Goal: Transaction & Acquisition: Obtain resource

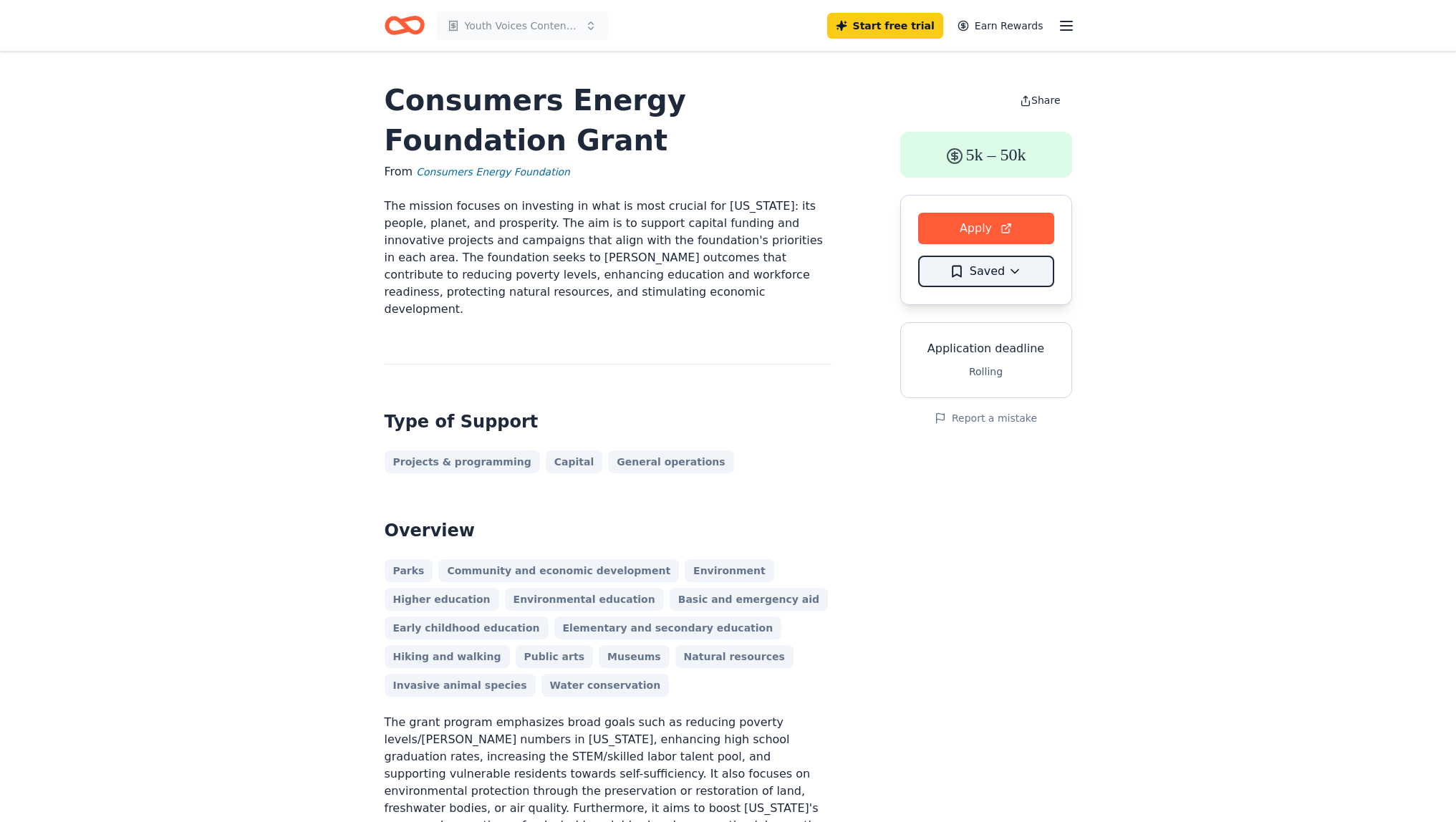
click at [1016, 273] on html "Youth Voices Content Creators Start free trial Earn Rewards Consumers Energy Fo…" at bounding box center [728, 411] width 1456 height 822
click at [973, 331] on div "Saved" at bounding box center [983, 338] width 123 height 26
click at [1068, 22] on icon "button" at bounding box center [1066, 25] width 17 height 17
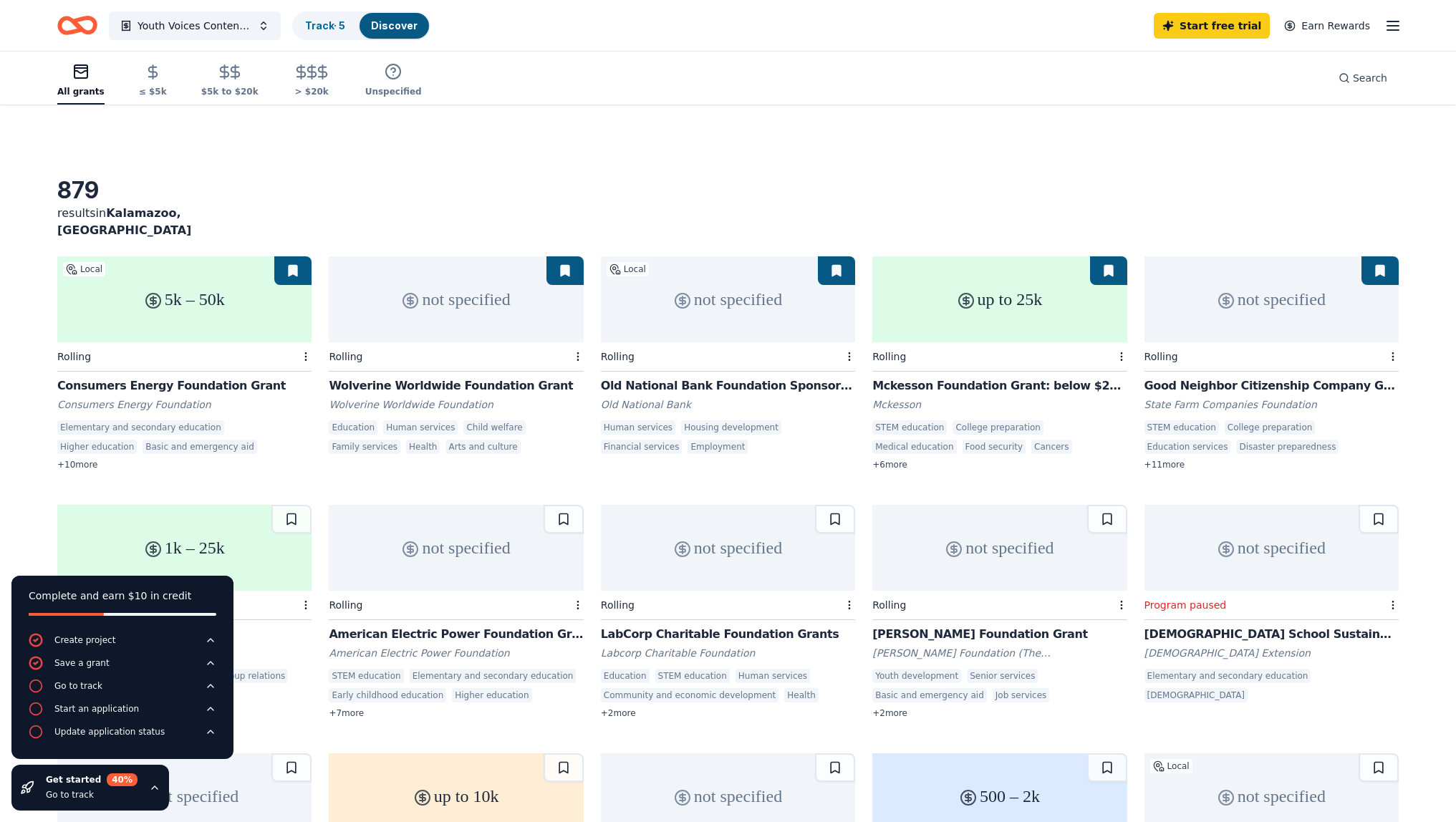
scroll to position [43, 0]
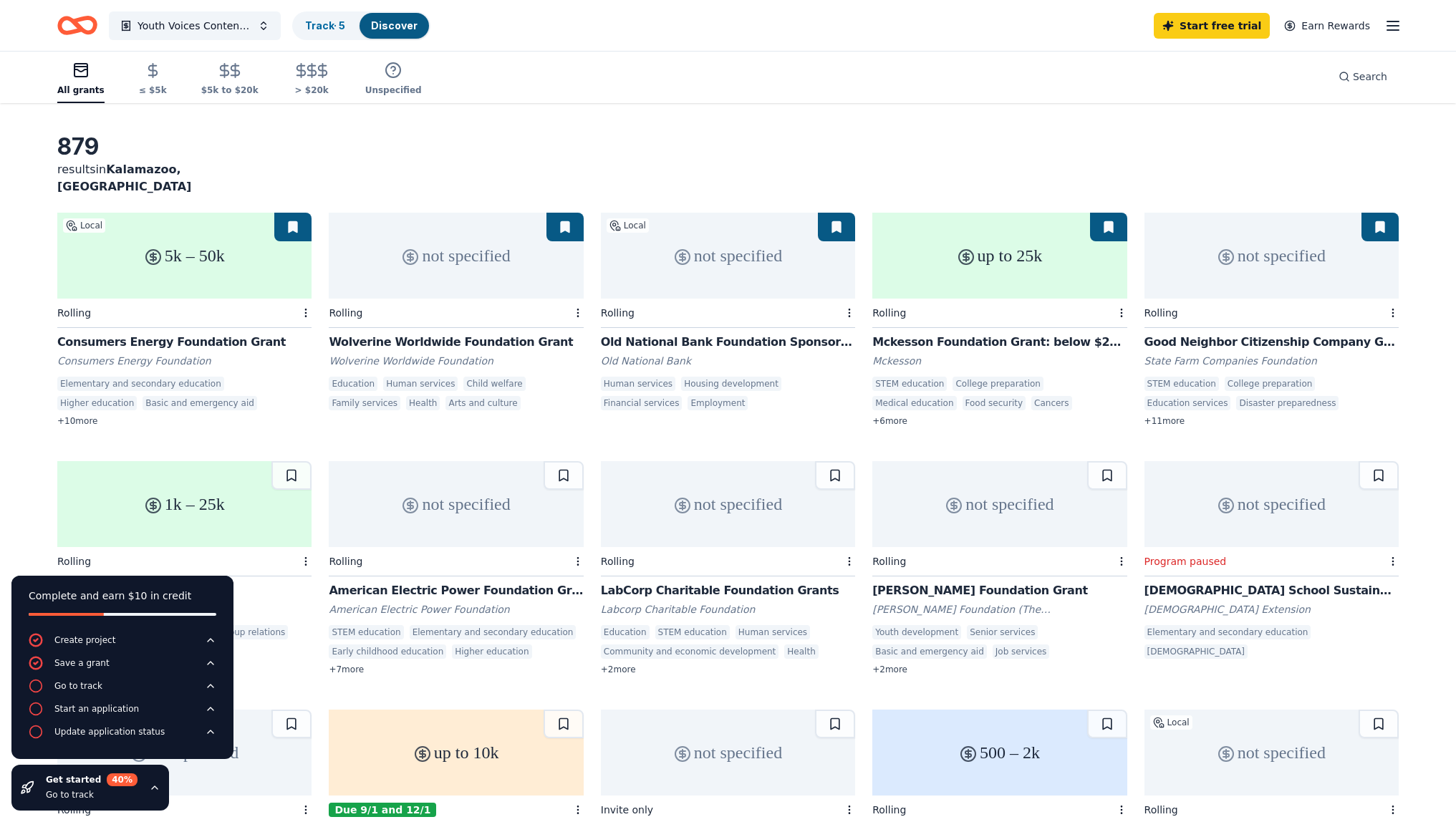
click at [505, 265] on div "not specified" at bounding box center [455, 255] width 255 height 86
click at [704, 333] on div "Old National Bank Foundation Sponsorships" at bounding box center [728, 341] width 255 height 17
click at [977, 333] on div "Mckesson Foundation Grant: below $25,000" at bounding box center [999, 341] width 255 height 17
click at [1243, 333] on div "Good Neighbor Citizenship Company Grants" at bounding box center [1271, 341] width 255 height 17
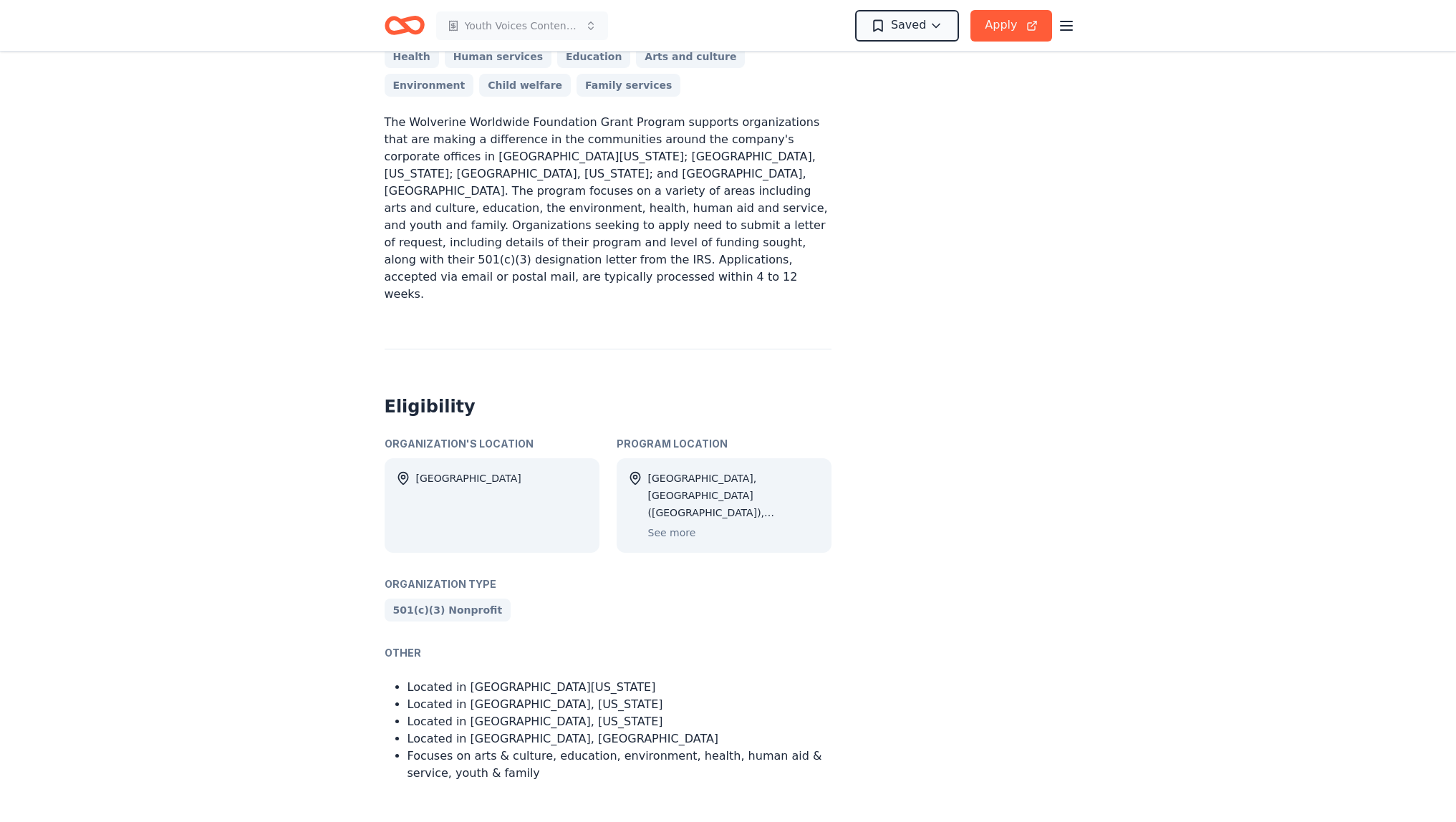
scroll to position [517, 0]
click at [669, 521] on button "See more" at bounding box center [671, 529] width 48 height 17
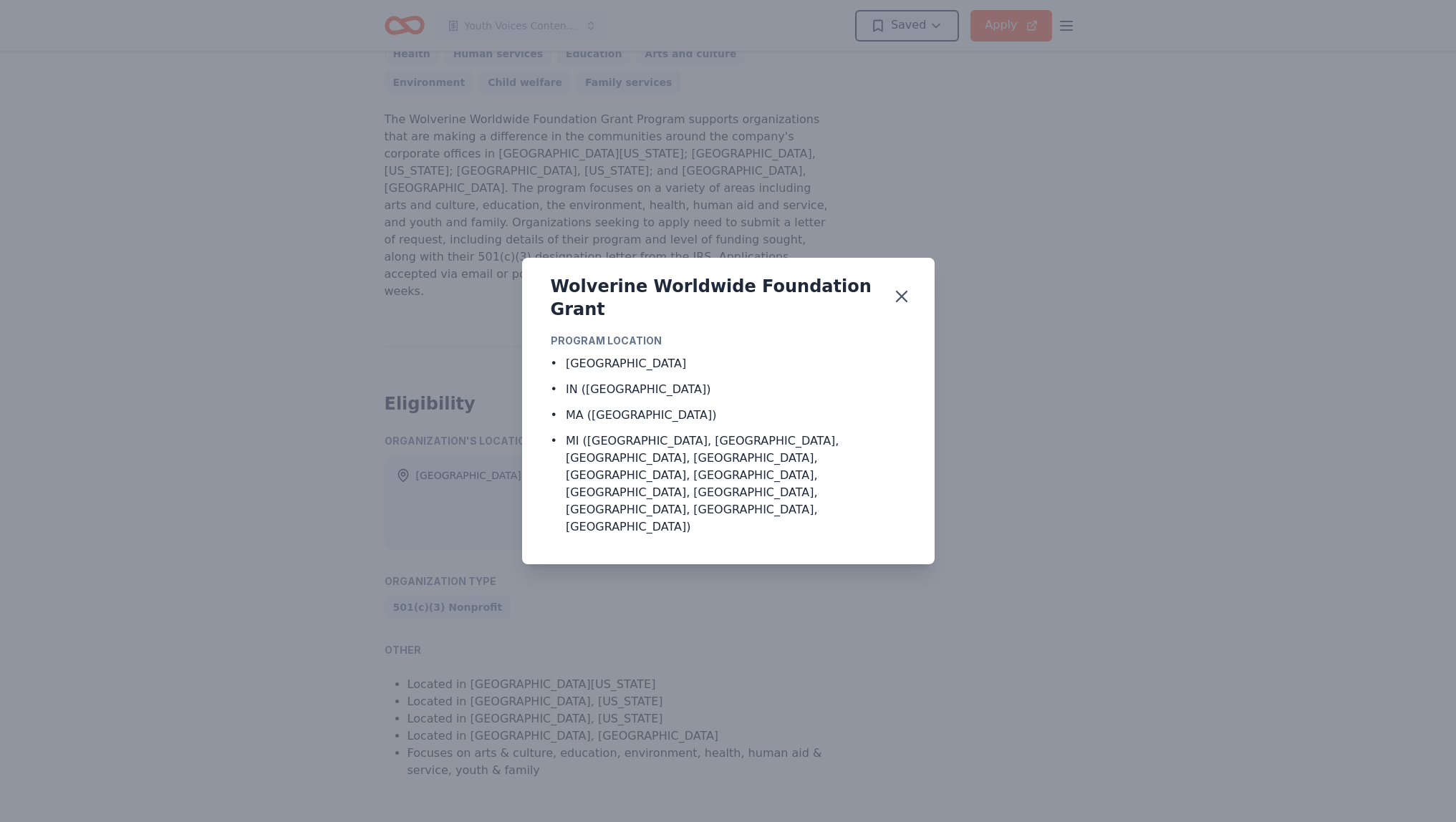
click at [994, 479] on div "Wolverine Worldwide Foundation Grant Program Location • United Kingdom • IN (Wa…" at bounding box center [728, 411] width 1456 height 822
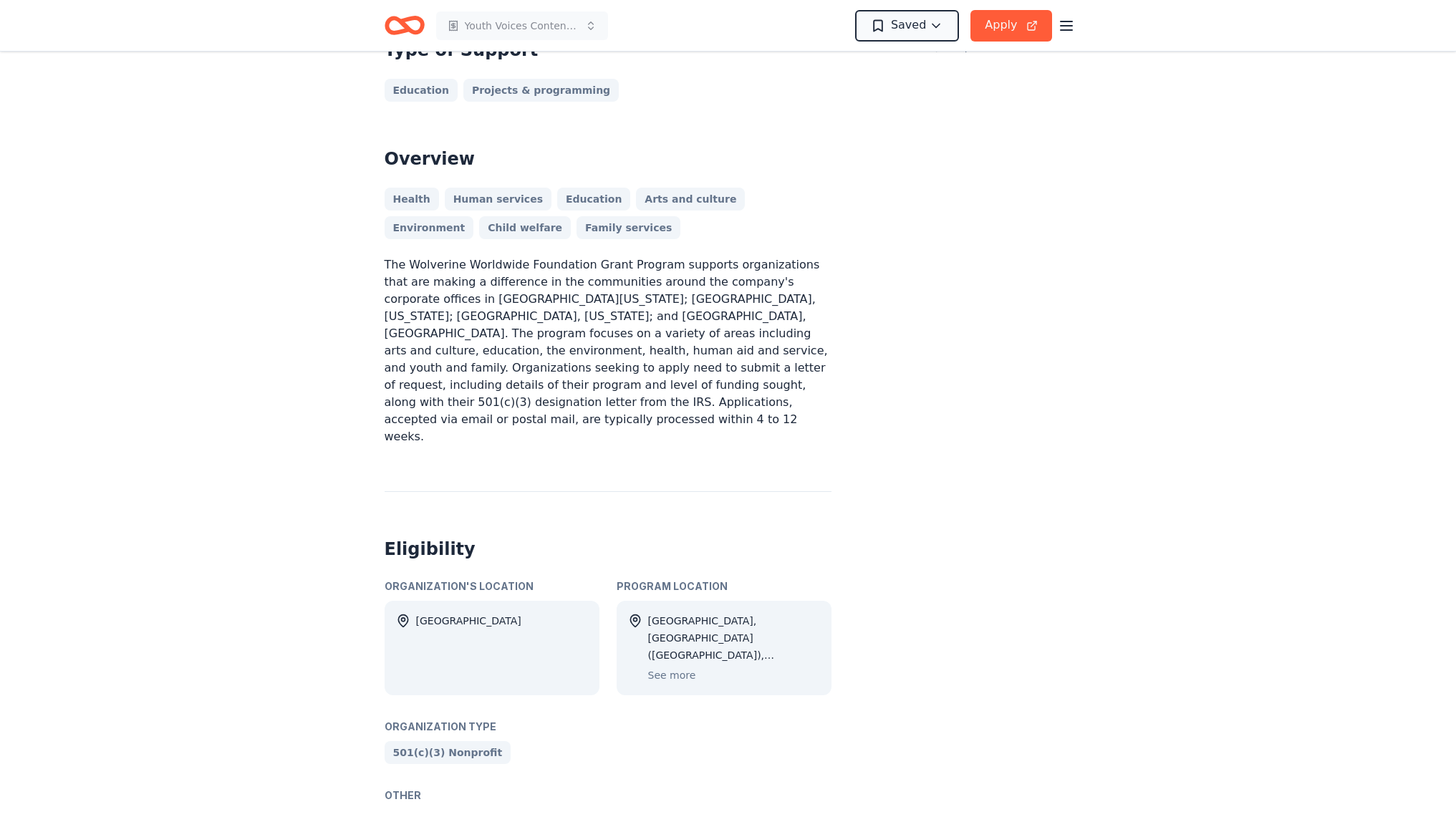
scroll to position [0, 0]
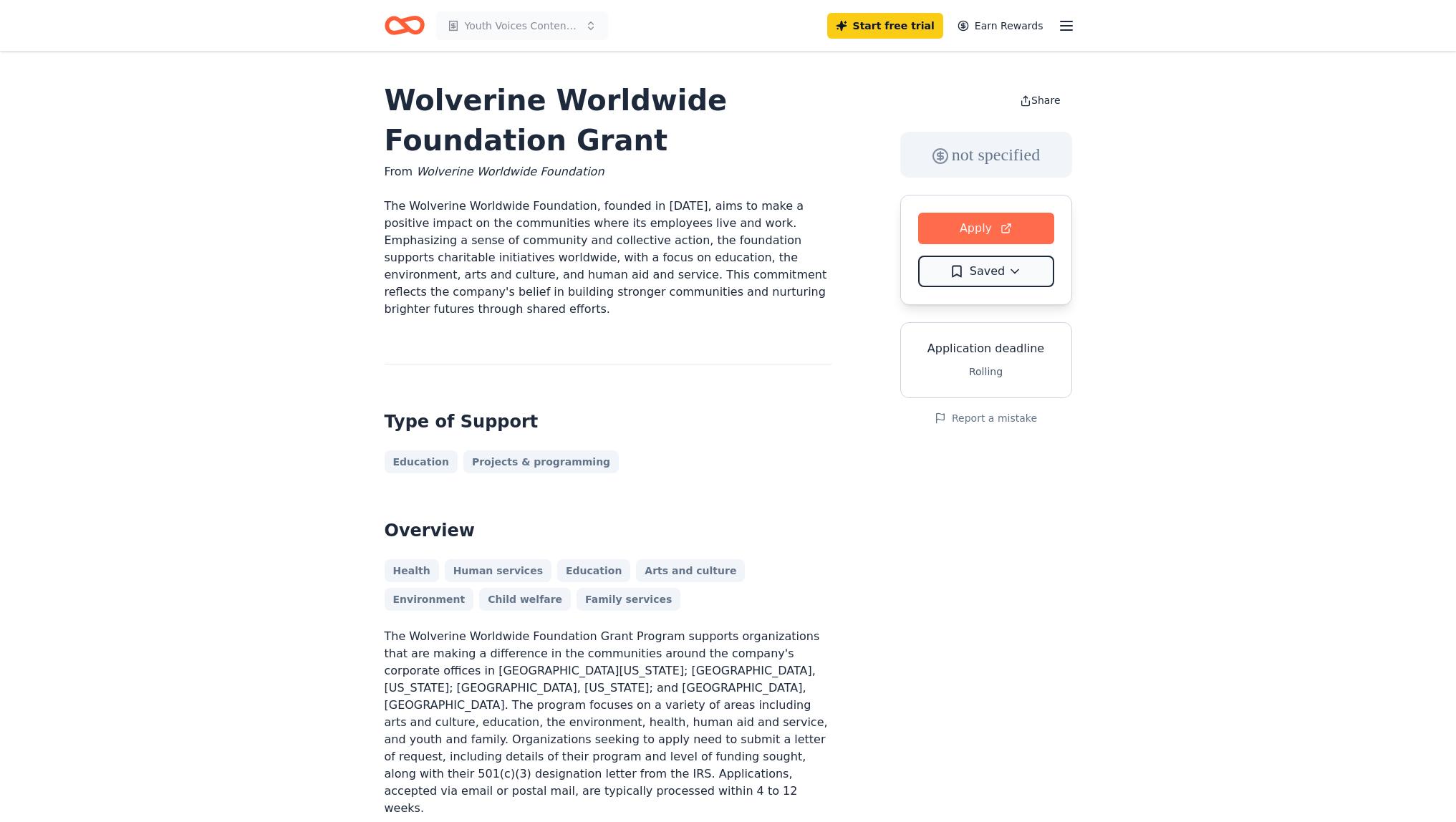
click at [978, 227] on button "Apply" at bounding box center [986, 228] width 136 height 31
click at [965, 224] on button "Apply" at bounding box center [986, 228] width 136 height 31
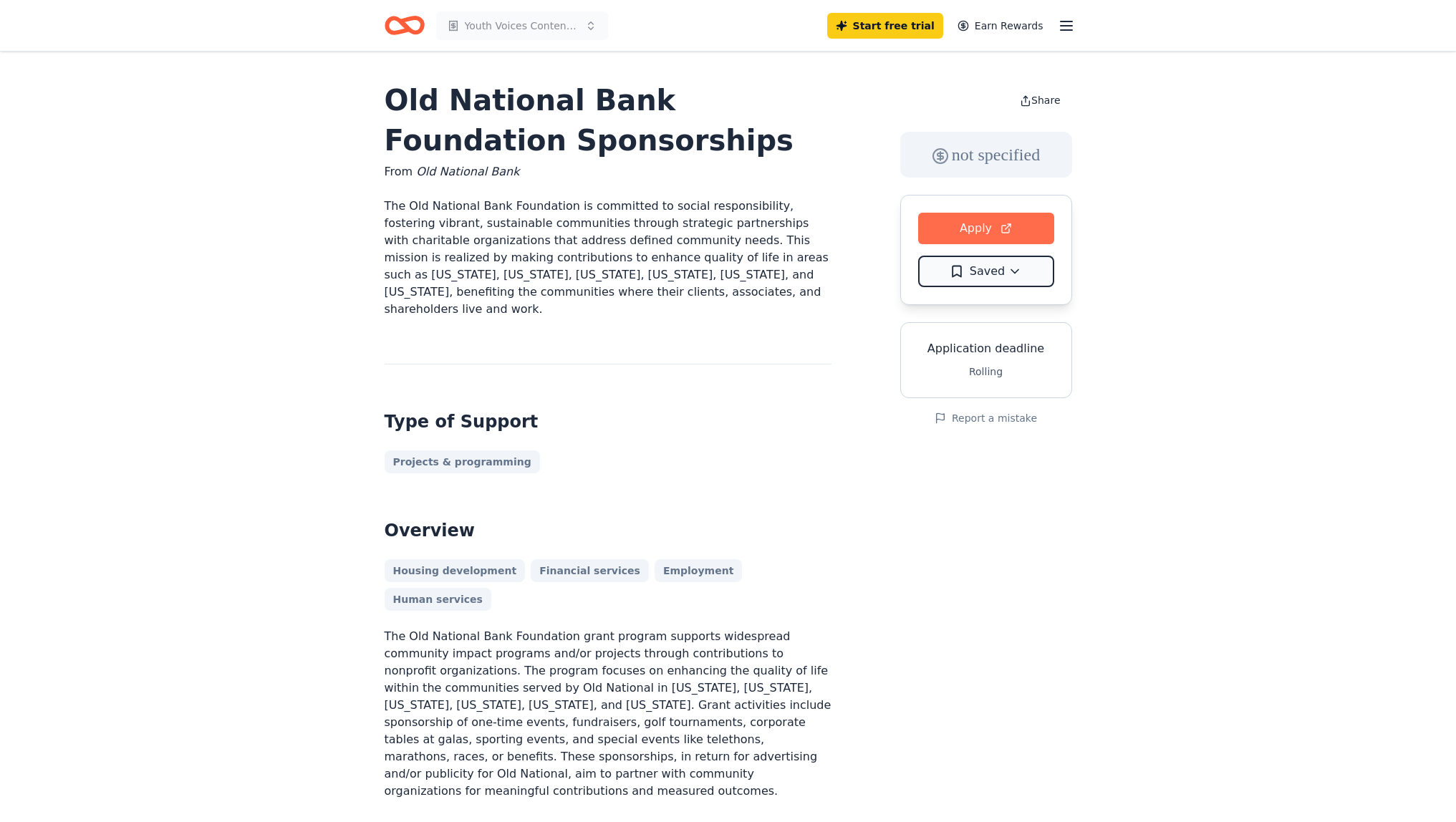
click at [961, 224] on button "Apply" at bounding box center [986, 228] width 136 height 31
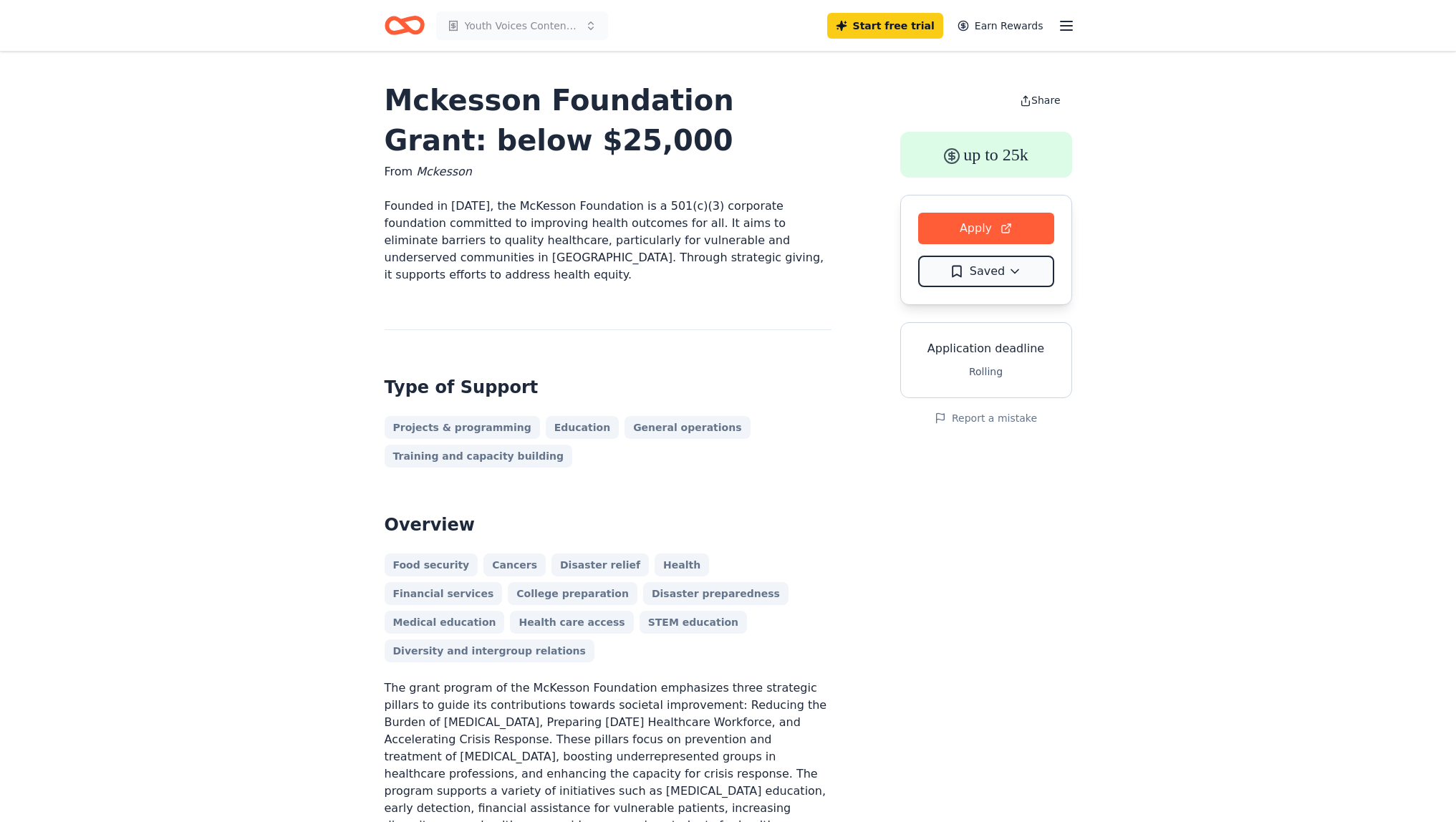
scroll to position [16, 0]
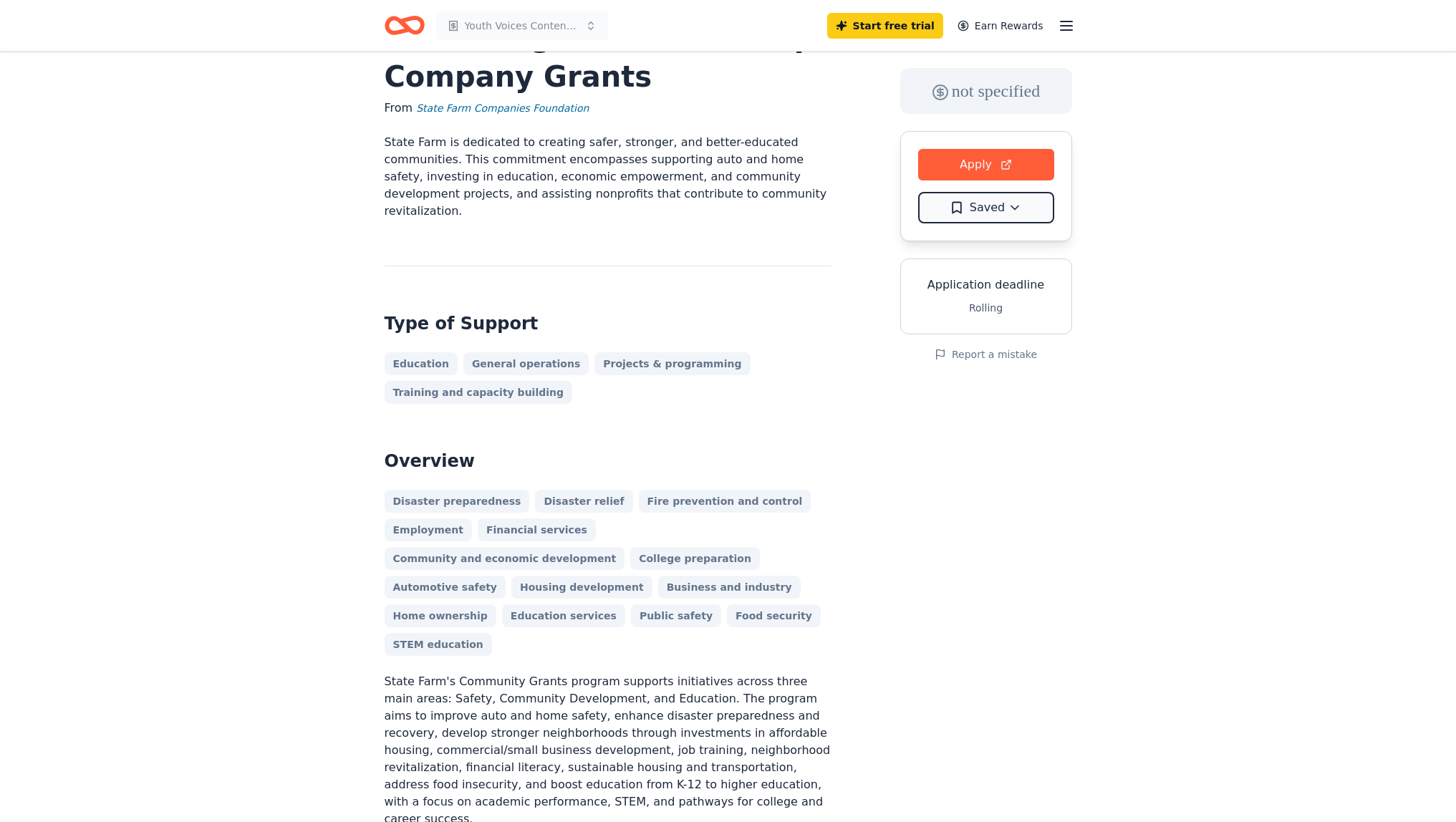
scroll to position [68, 0]
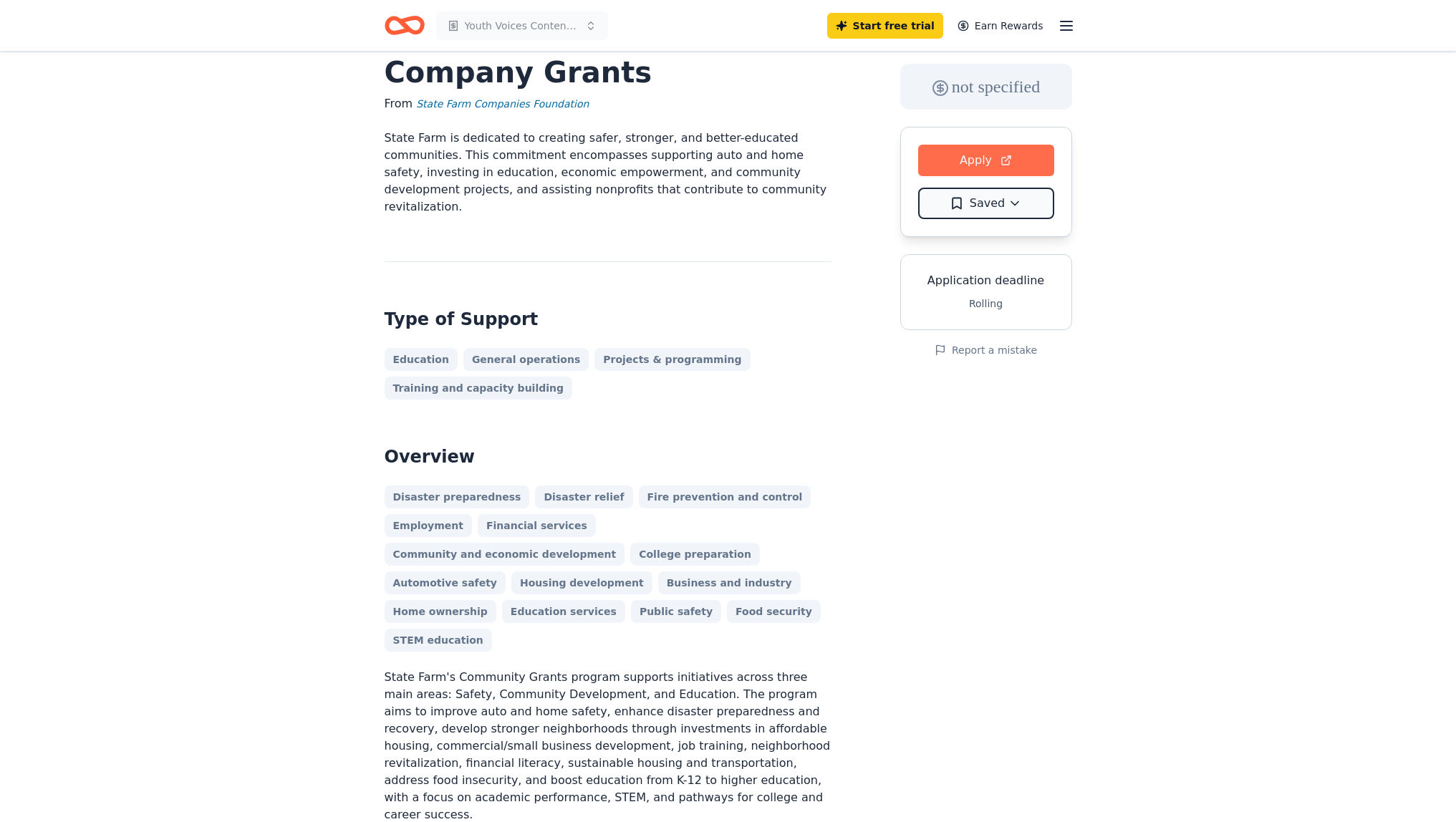
click at [983, 157] on button "Apply" at bounding box center [986, 160] width 136 height 31
